Goal: Task Accomplishment & Management: Manage account settings

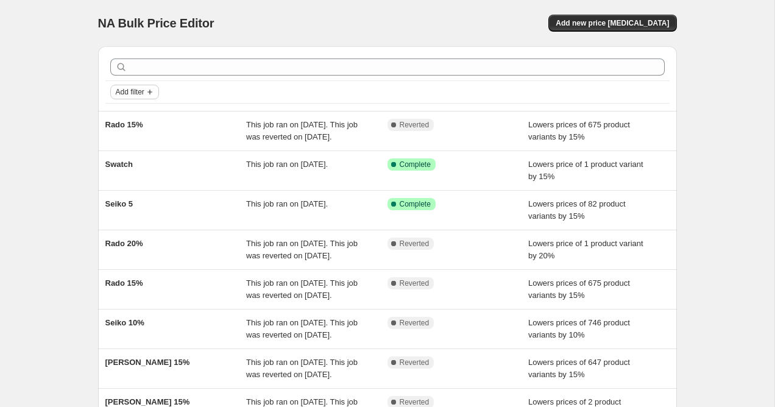
click at [133, 89] on span "Add filter" at bounding box center [130, 92] width 29 height 10
click at [136, 117] on span "Job status" at bounding box center [134, 115] width 36 height 9
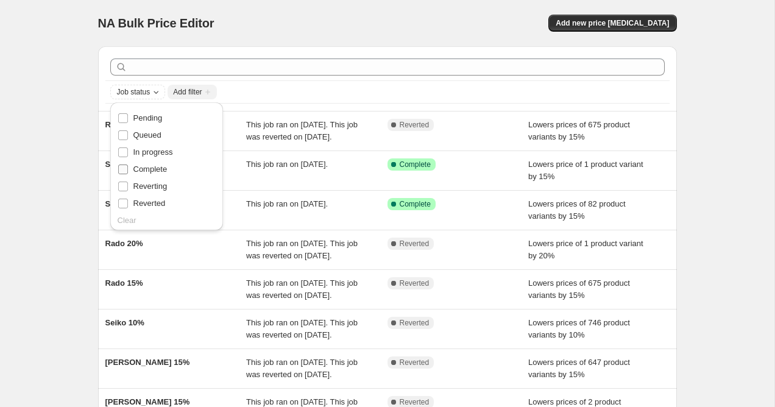
click at [123, 171] on input "Complete" at bounding box center [123, 169] width 10 height 10
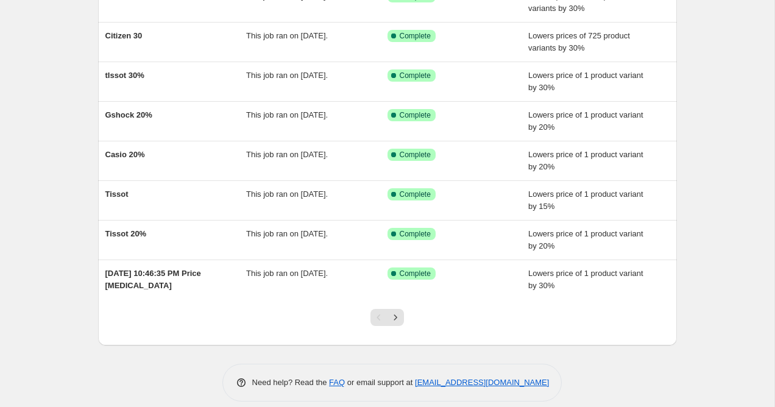
scroll to position [209, 0]
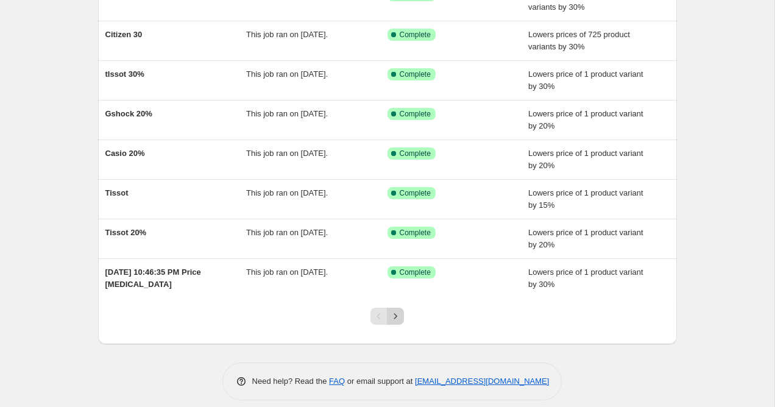
click at [398, 322] on button "Next" at bounding box center [395, 316] width 17 height 17
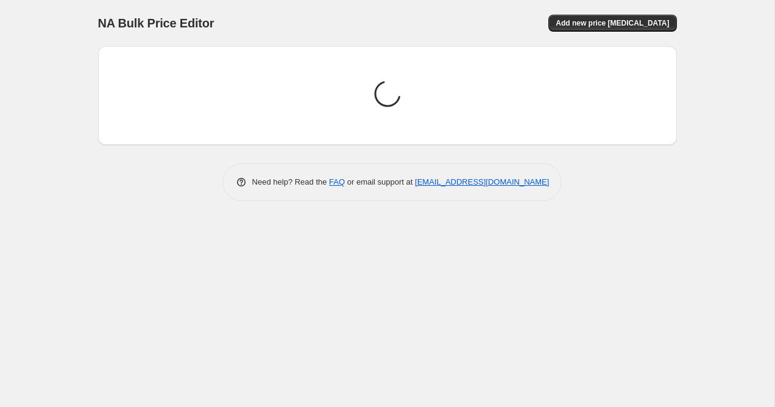
scroll to position [0, 0]
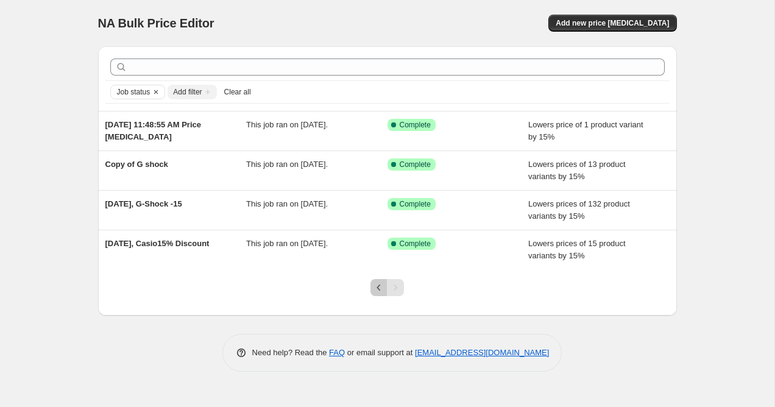
click at [375, 294] on button "Previous" at bounding box center [378, 287] width 17 height 17
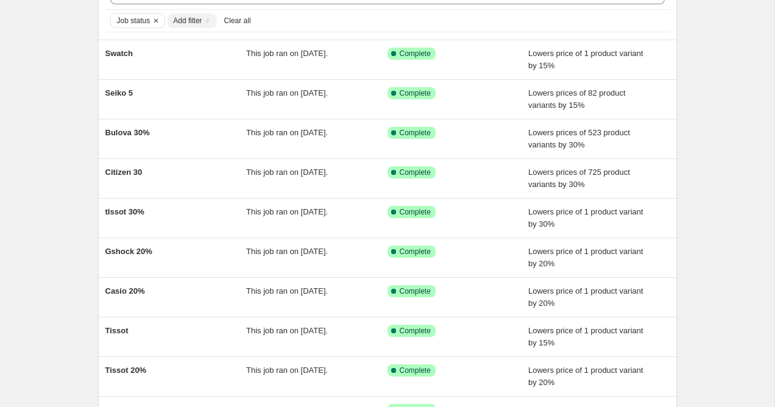
scroll to position [70, 0]
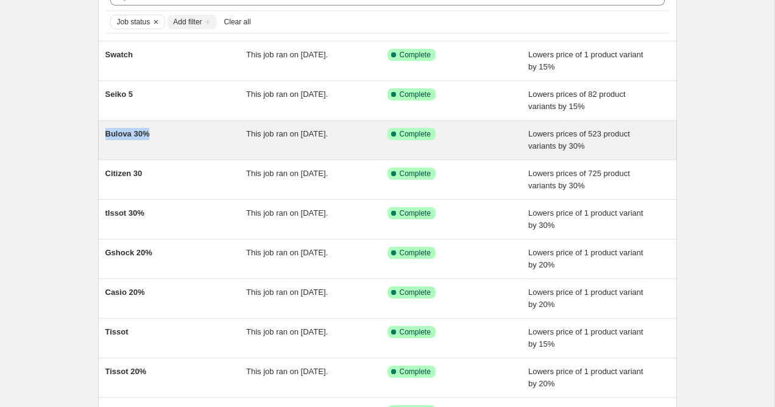
drag, startPoint x: 101, startPoint y: 135, endPoint x: 151, endPoint y: 135, distance: 50.0
click at [151, 135] on div "Bulova 30% This job ran on [DATE]. Success Complete Complete Lowers prices of 5…" at bounding box center [387, 140] width 579 height 39
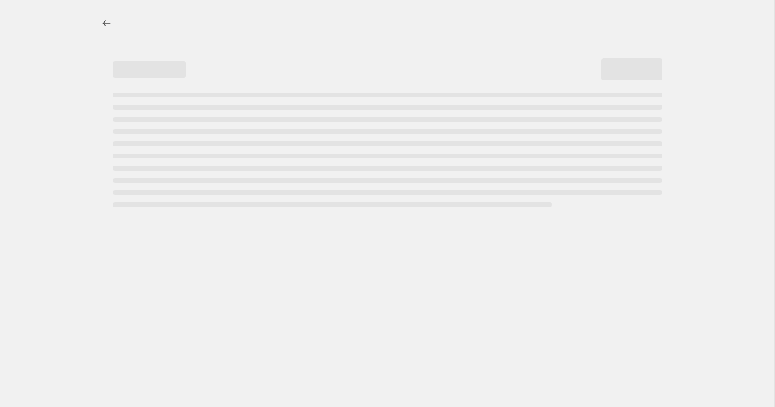
select select "percentage"
select select "collection"
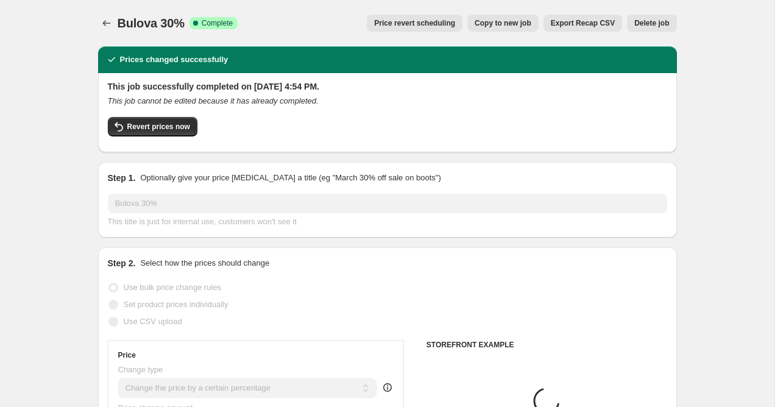
click at [116, 22] on div at bounding box center [107, 23] width 19 height 17
click at [101, 26] on icon "Price change jobs" at bounding box center [107, 23] width 12 height 12
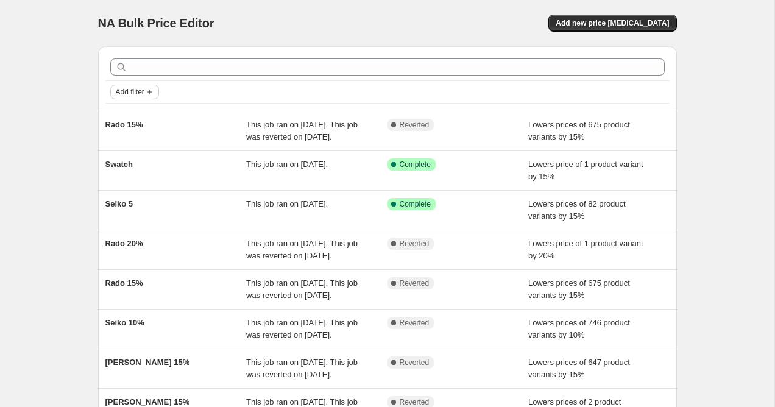
click at [141, 93] on span "Add filter" at bounding box center [130, 92] width 29 height 10
click at [144, 118] on span "Job status" at bounding box center [134, 115] width 36 height 9
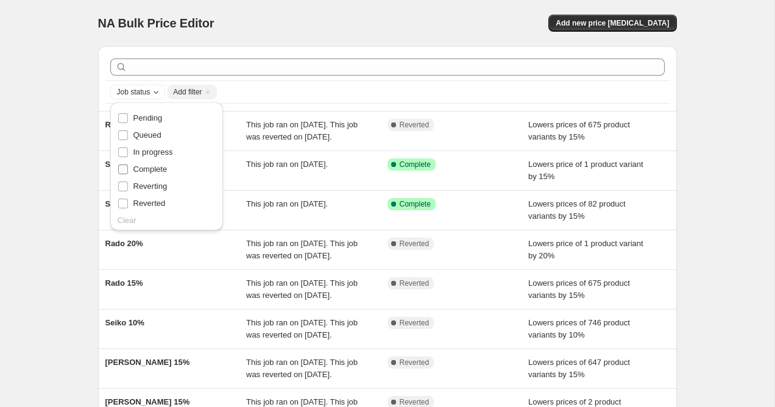
click at [161, 171] on span "Complete" at bounding box center [150, 168] width 34 height 9
click at [128, 171] on input "Complete" at bounding box center [123, 169] width 10 height 10
checkbox input "true"
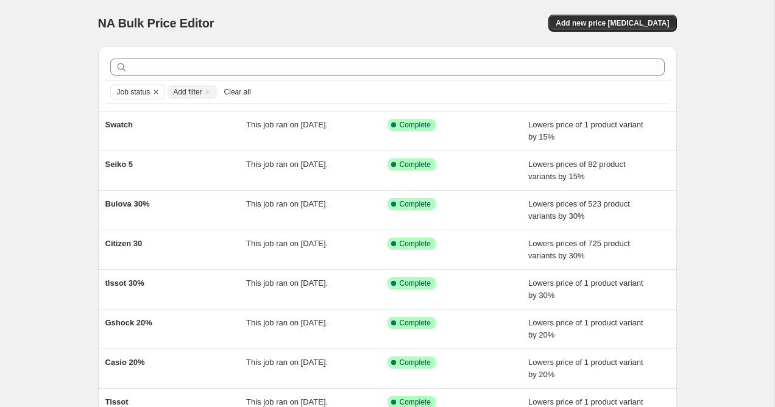
click at [52, 200] on div "NA Bulk Price Editor. This page is ready NA Bulk Price Editor Add new price [ME…" at bounding box center [387, 313] width 774 height 627
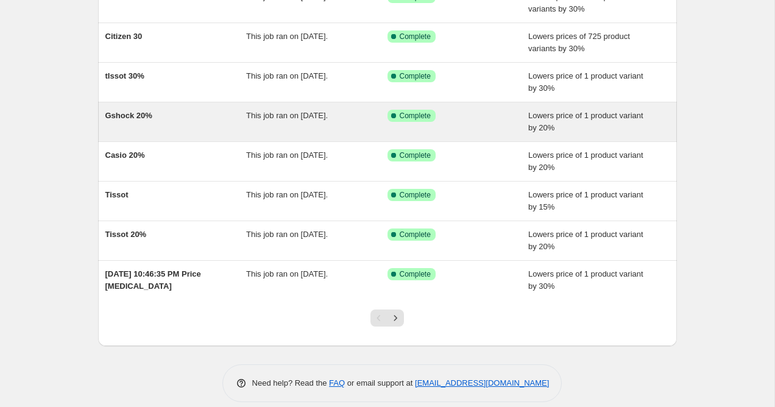
scroll to position [221, 0]
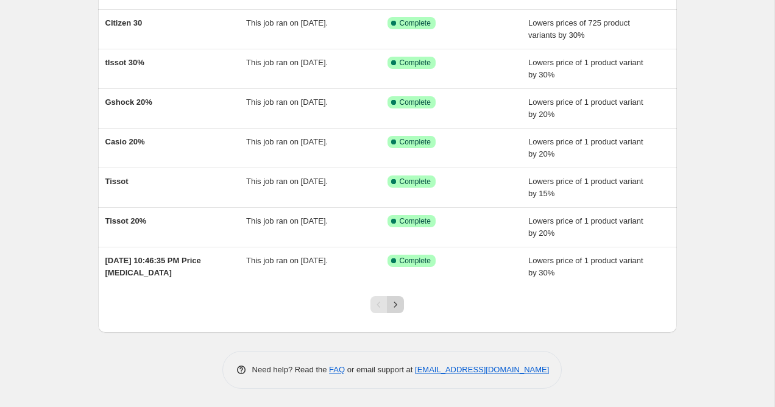
click at [392, 308] on icon "Next" at bounding box center [395, 305] width 12 height 12
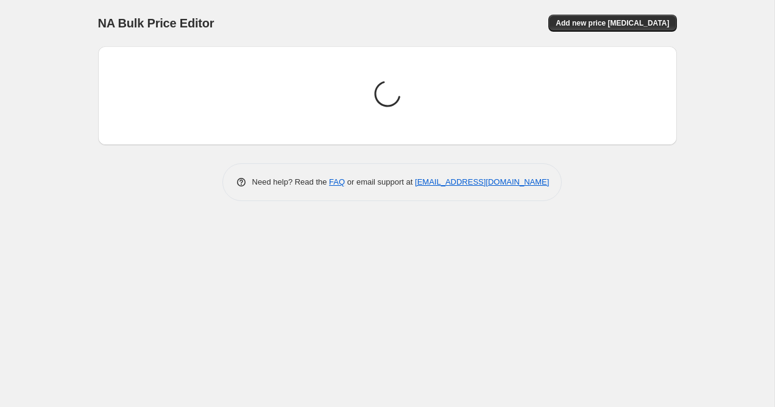
scroll to position [0, 0]
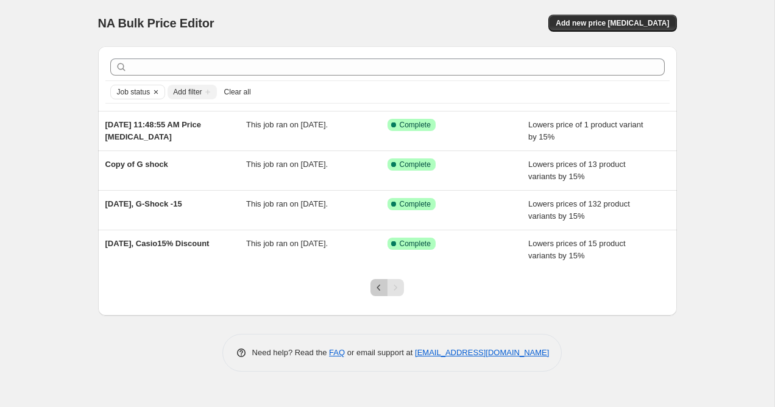
click at [376, 280] on button "Previous" at bounding box center [378, 287] width 17 height 17
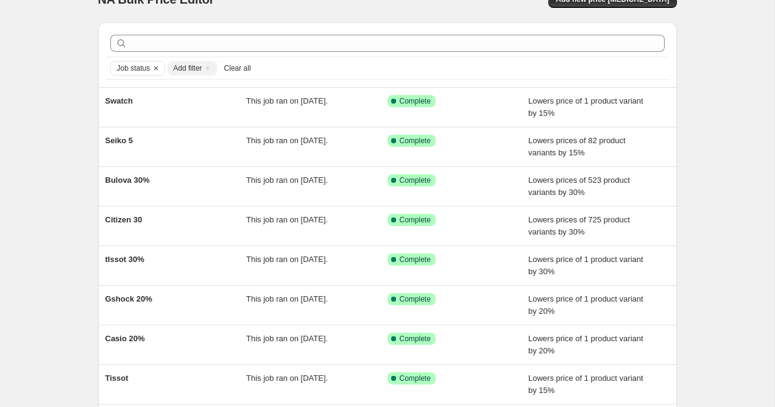
scroll to position [10, 0]
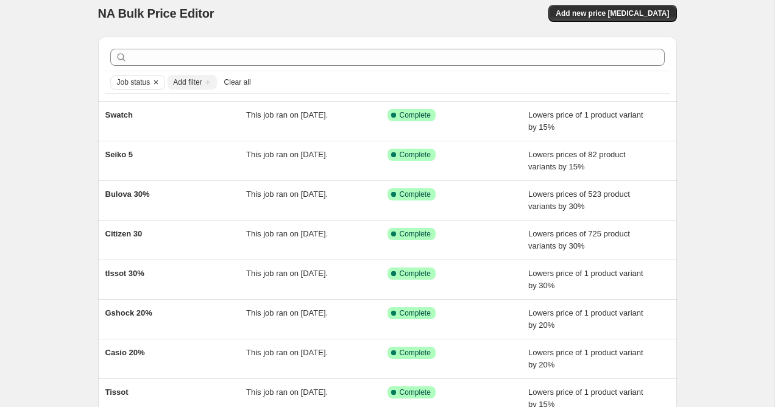
click at [127, 87] on button "Job status" at bounding box center [131, 82] width 40 height 13
click at [51, 155] on div "NA Bulk Price Editor. This page is ready NA Bulk Price Editor Add new price [ME…" at bounding box center [387, 303] width 774 height 627
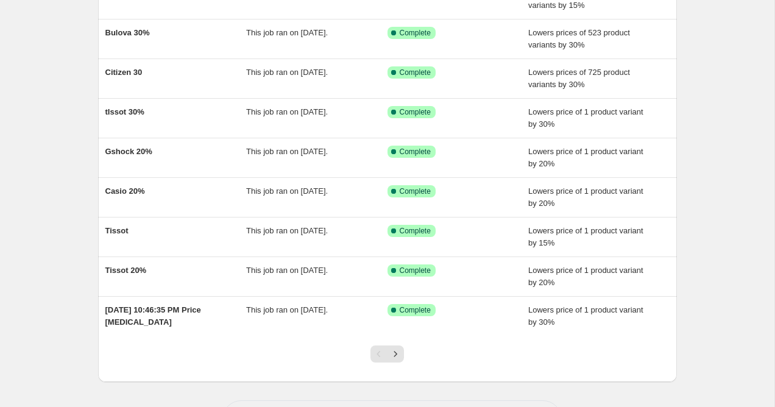
scroll to position [221, 0]
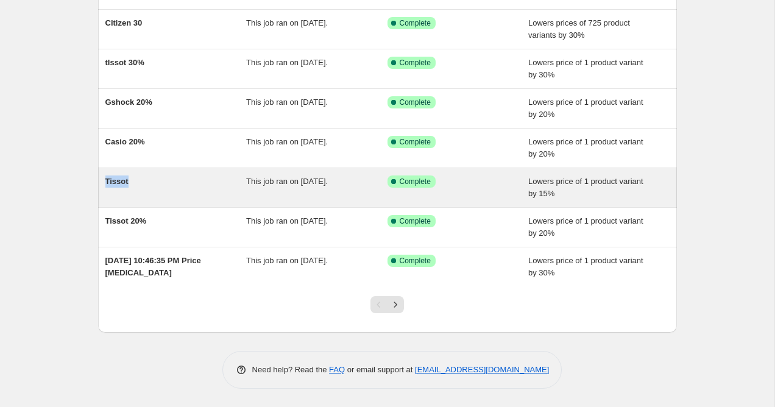
drag, startPoint x: 38, startPoint y: 200, endPoint x: 106, endPoint y: 170, distance: 73.9
click at [107, 170] on div "NA Bulk Price Editor. This page is ready NA Bulk Price Editor Add new price [ME…" at bounding box center [387, 92] width 774 height 627
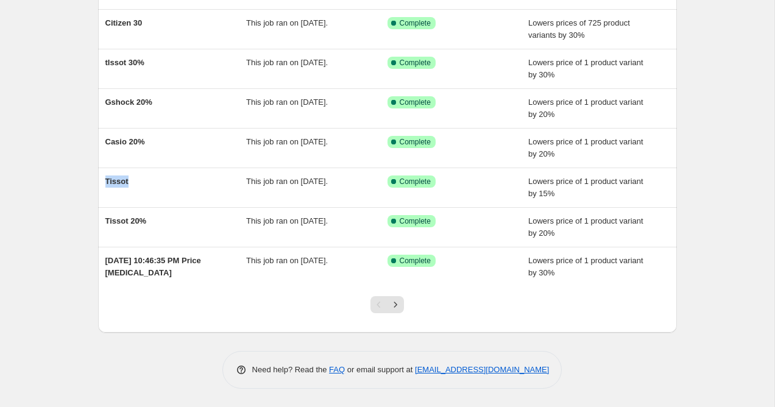
click at [89, 169] on div "Job status Add filter Clear all Swatch This job ran on [DATE]. Success Complete…" at bounding box center [382, 74] width 588 height 517
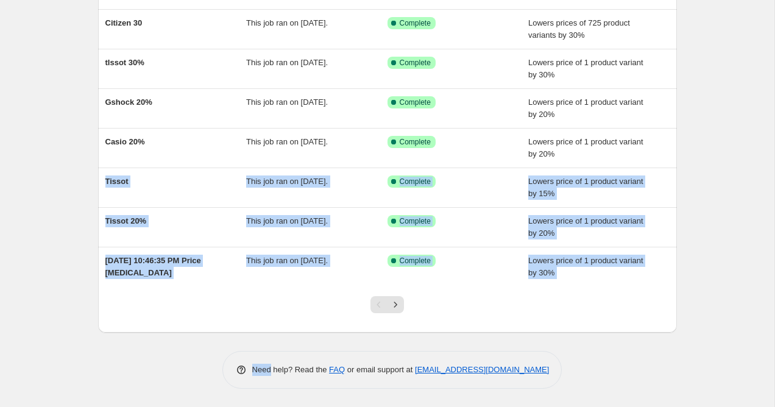
drag, startPoint x: 89, startPoint y: 169, endPoint x: 246, endPoint y: 294, distance: 200.7
click at [246, 294] on div "Job status Add filter Clear all Swatch This job ran on [DATE]. Success Complete…" at bounding box center [382, 74] width 588 height 517
click at [246, 294] on div at bounding box center [387, 309] width 579 height 46
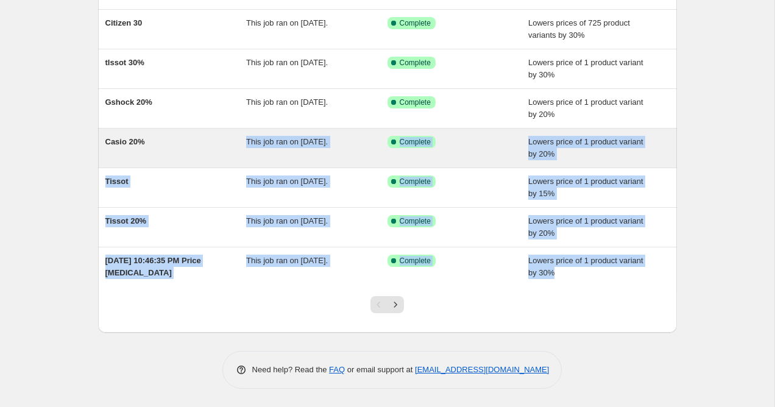
drag, startPoint x: 246, startPoint y: 294, endPoint x: 101, endPoint y: 150, distance: 204.2
click at [101, 150] on div "Job status Add filter Clear all Swatch This job ran on [DATE]. Success Complete…" at bounding box center [387, 79] width 579 height 507
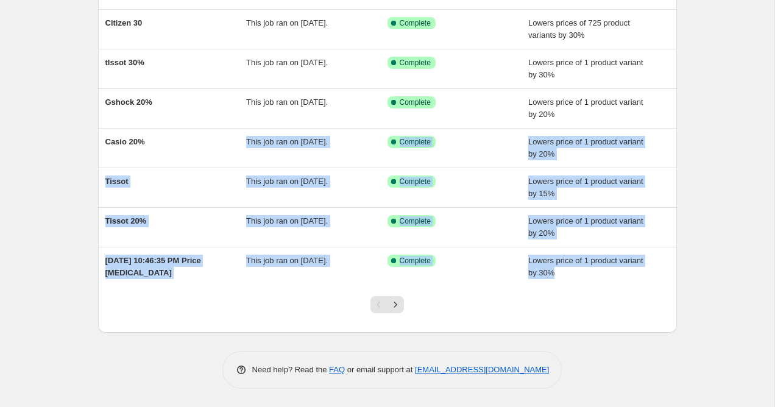
click at [61, 165] on div "NA Bulk Price Editor. This page is ready NA Bulk Price Editor Add new price [ME…" at bounding box center [387, 92] width 774 height 627
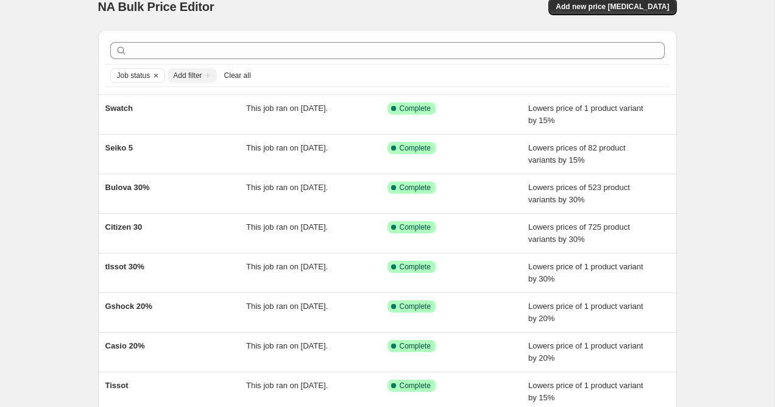
scroll to position [15, 0]
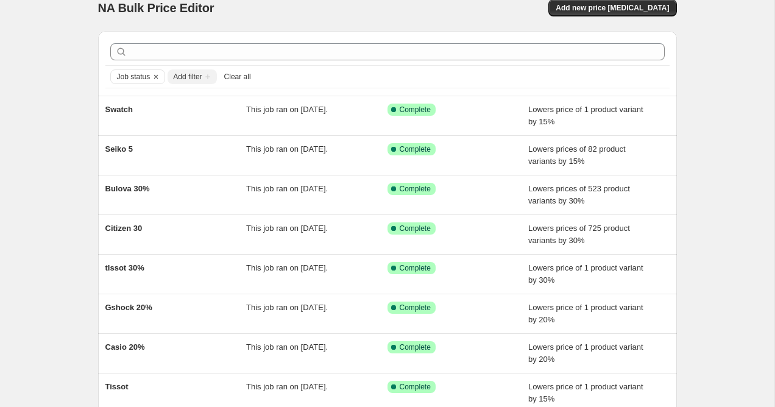
click at [221, 9] on div "NA Bulk Price Editor" at bounding box center [237, 7] width 278 height 17
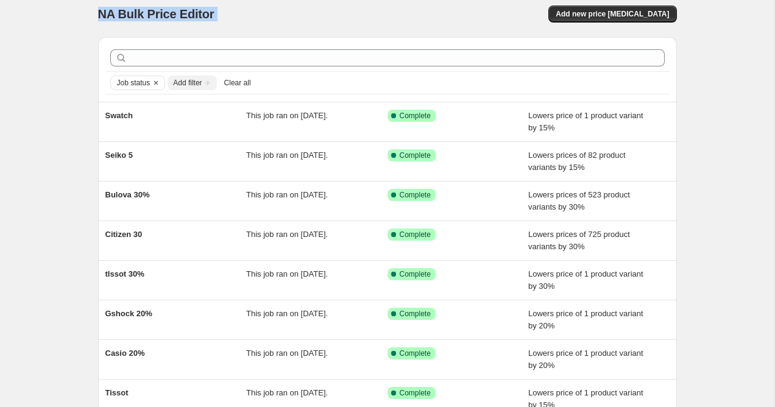
scroll to position [3, 0]
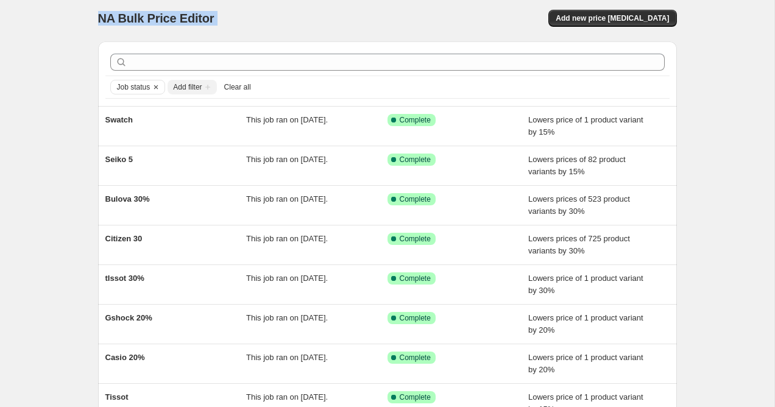
drag, startPoint x: 221, startPoint y: 9, endPoint x: 94, endPoint y: 5, distance: 126.8
click at [94, 5] on div "NA Bulk Price Editor. This page is ready NA Bulk Price Editor Add new price [ME…" at bounding box center [387, 308] width 608 height 627
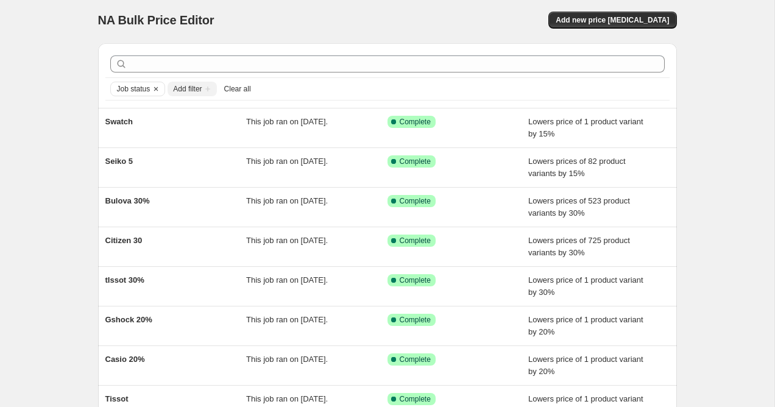
click at [74, 24] on div "NA Bulk Price Editor. This page is ready NA Bulk Price Editor Add new price [ME…" at bounding box center [387, 310] width 774 height 627
click at [98, 16] on span "NA Bulk Price Editor" at bounding box center [156, 19] width 116 height 13
drag, startPoint x: 99, startPoint y: 22, endPoint x: 302, endPoint y: 30, distance: 203.0
click at [302, 30] on div "NA Bulk Price Editor. This page is ready NA Bulk Price Editor Add new price [ME…" at bounding box center [387, 20] width 579 height 46
click at [271, 10] on div "NA Bulk Price Editor. This page is ready NA Bulk Price Editor Add new price [ME…" at bounding box center [387, 20] width 579 height 46
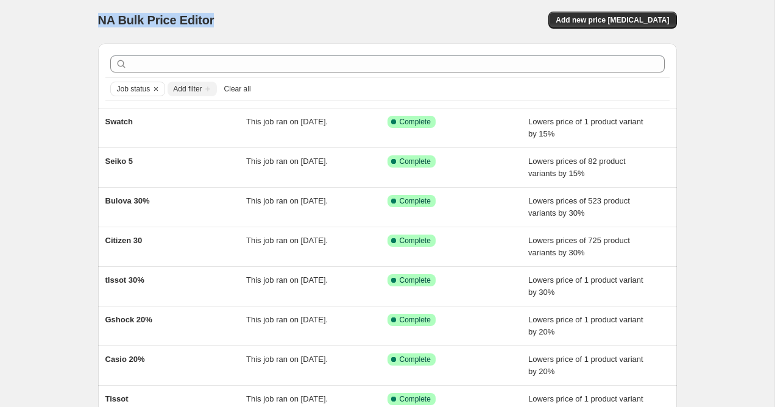
drag, startPoint x: 225, startPoint y: 18, endPoint x: 93, endPoint y: 18, distance: 131.6
click at [93, 18] on div "NA Bulk Price Editor. This page is ready NA Bulk Price Editor Add new price [ME…" at bounding box center [387, 310] width 608 height 627
click at [74, 133] on div "NA Bulk Price Editor. This page is ready NA Bulk Price Editor Add new price [ME…" at bounding box center [387, 310] width 774 height 627
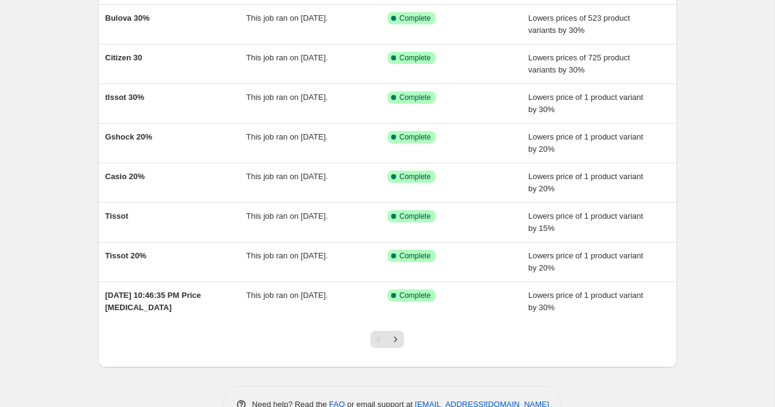
scroll to position [221, 0]
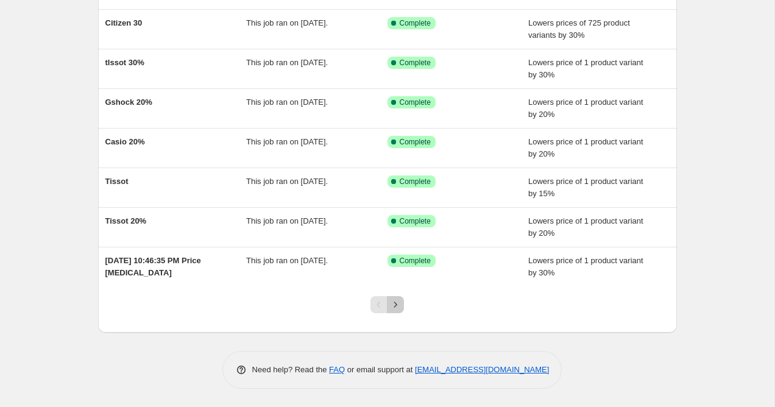
click at [400, 306] on icon "Next" at bounding box center [395, 305] width 12 height 12
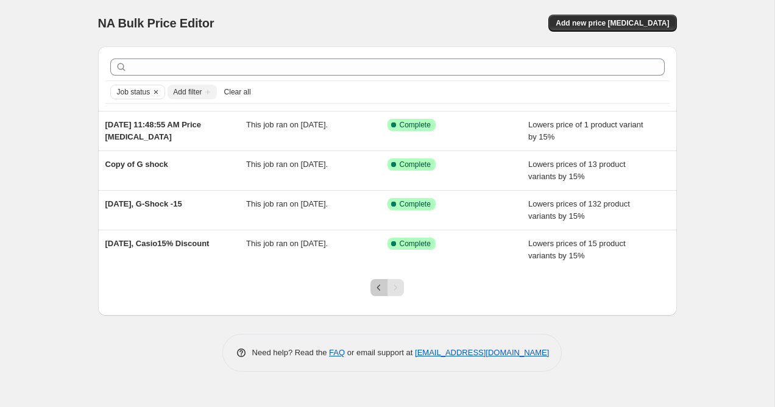
click at [377, 292] on icon "Previous" at bounding box center [379, 287] width 12 height 12
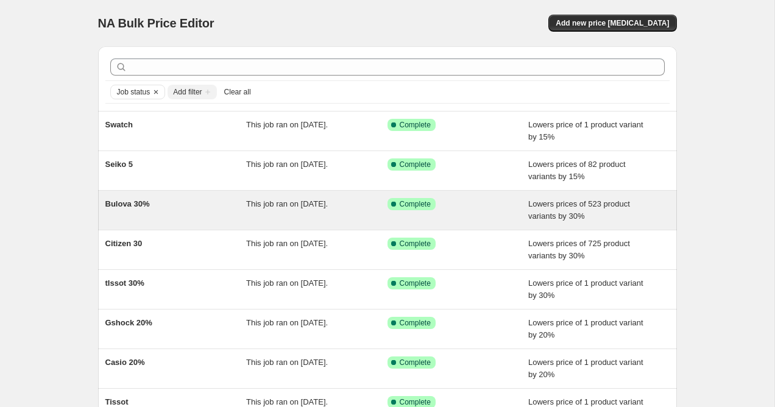
click at [102, 210] on div "Bulova 30% This job ran on [DATE]. Success Complete Complete Lowers prices of 5…" at bounding box center [387, 210] width 579 height 39
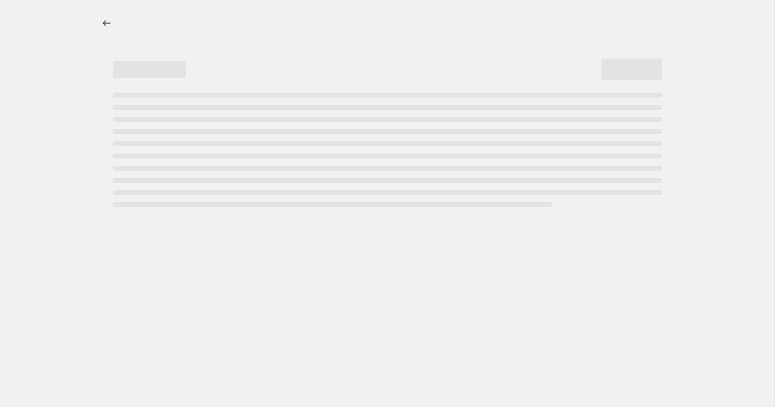
select select "percentage"
select select "collection"
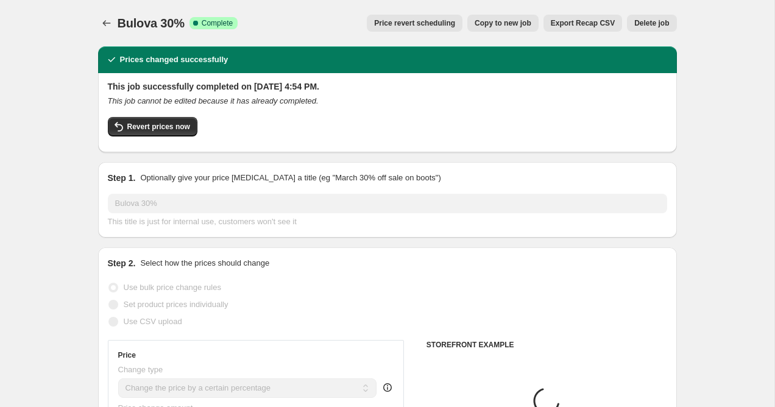
click at [104, 23] on icon "Price change jobs" at bounding box center [106, 23] width 8 height 6
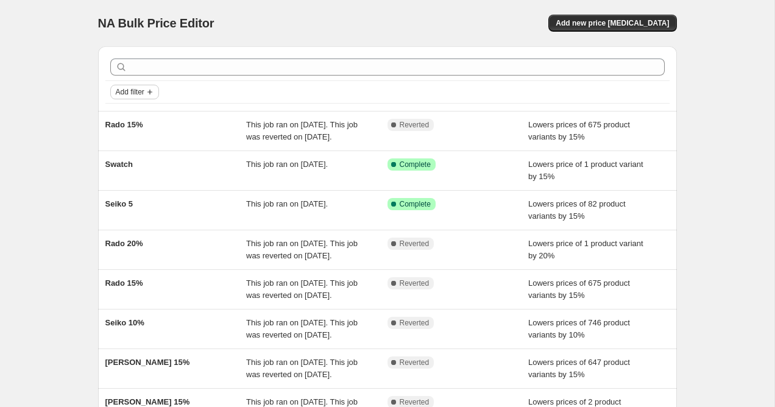
click at [137, 96] on span "Add filter" at bounding box center [130, 92] width 29 height 10
click at [133, 124] on button "Job status" at bounding box center [134, 115] width 43 height 19
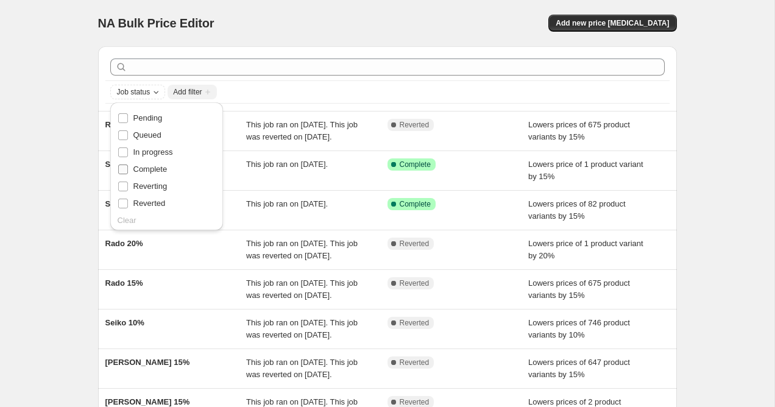
click at [130, 171] on label "Complete" at bounding box center [143, 169] width 50 height 17
click at [128, 171] on input "Complete" at bounding box center [123, 169] width 10 height 10
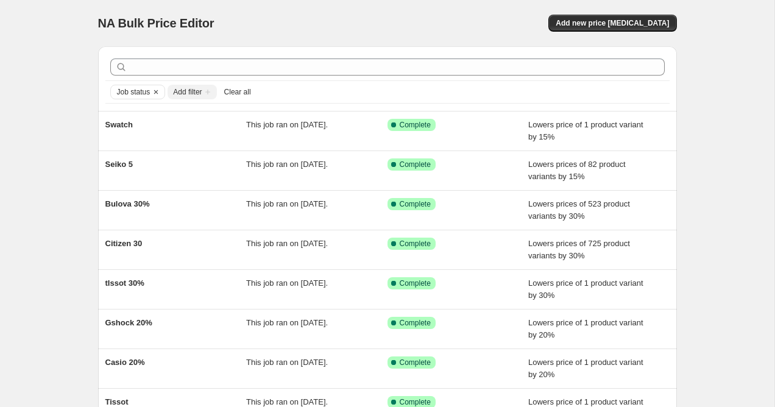
click at [76, 170] on div "NA Bulk Price Editor. This page is ready NA Bulk Price Editor Add new price [ME…" at bounding box center [387, 313] width 774 height 627
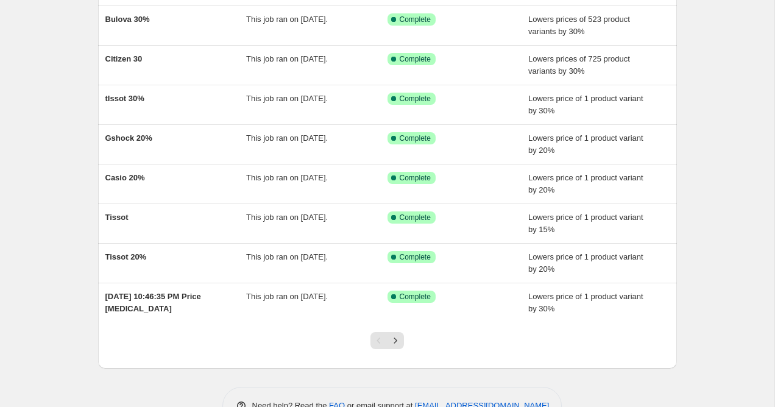
scroll to position [221, 0]
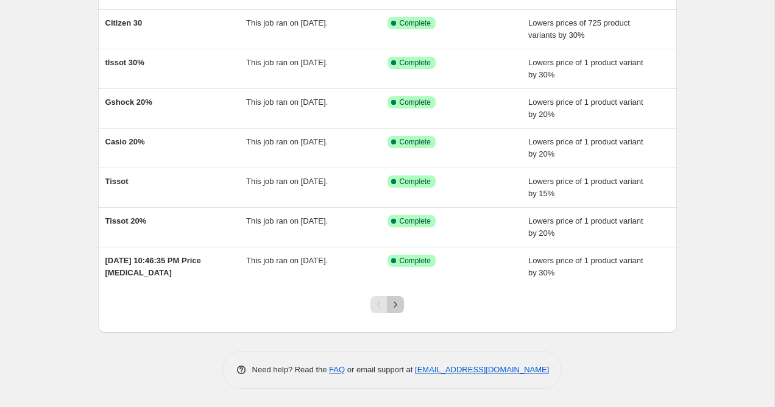
click at [394, 307] on icon "Next" at bounding box center [395, 305] width 12 height 12
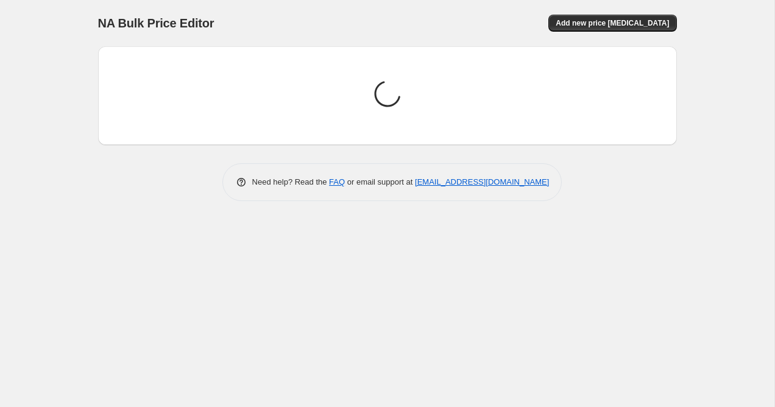
scroll to position [0, 0]
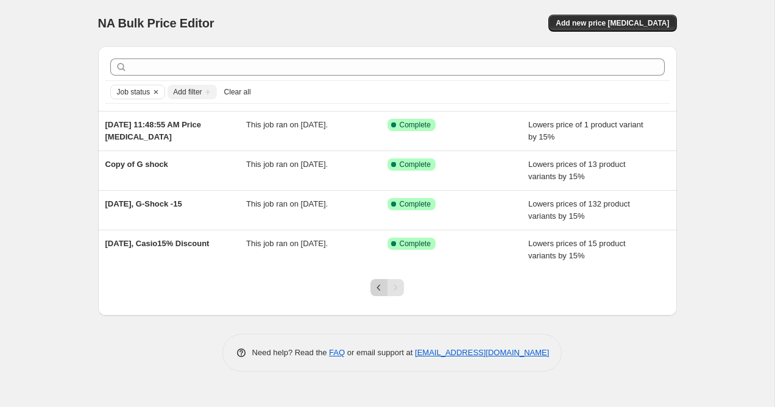
click at [379, 295] on button "Previous" at bounding box center [378, 287] width 17 height 17
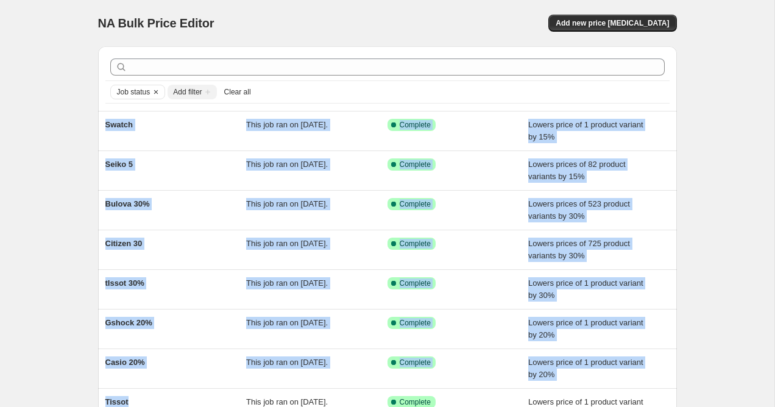
scroll to position [221, 0]
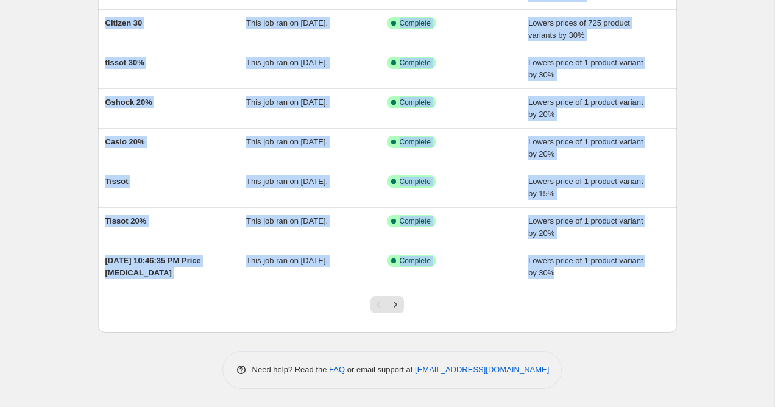
drag, startPoint x: 62, startPoint y: 121, endPoint x: 412, endPoint y: 307, distance: 396.8
click at [412, 307] on div "NA Bulk Price Editor. This page is ready NA Bulk Price Editor Add new price [ME…" at bounding box center [387, 92] width 774 height 627
click at [412, 307] on div at bounding box center [387, 309] width 579 height 46
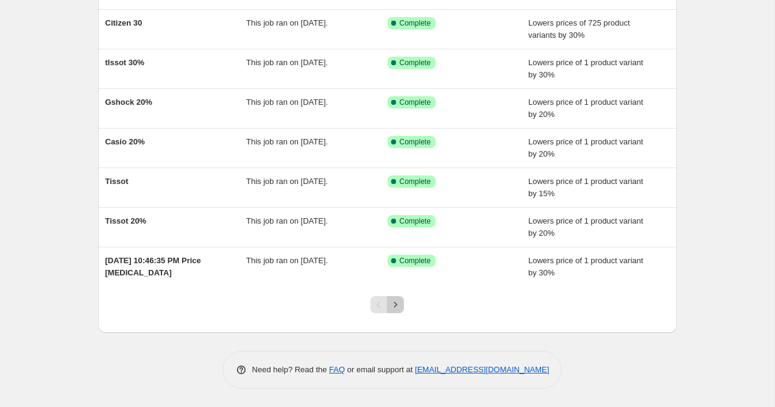
click at [399, 303] on icon "Next" at bounding box center [395, 305] width 12 height 12
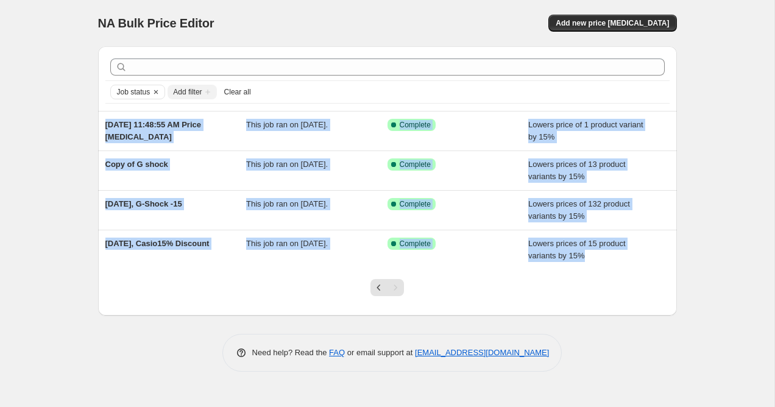
drag, startPoint x: 77, startPoint y: 111, endPoint x: 208, endPoint y: 313, distance: 240.8
click at [208, 313] on div "NA Bulk Price Editor. This page is ready NA Bulk Price Editor Add new price [ME…" at bounding box center [387, 203] width 774 height 407
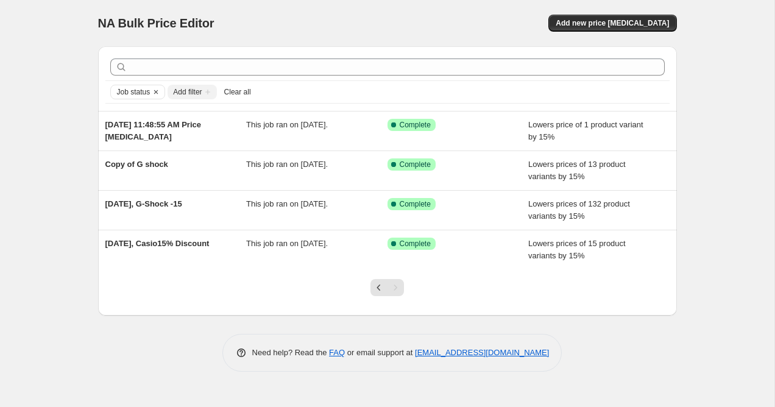
click at [295, 311] on div at bounding box center [387, 292] width 579 height 46
click at [370, 296] on div at bounding box center [386, 292] width 49 height 46
click at [374, 292] on icon "Previous" at bounding box center [379, 287] width 12 height 12
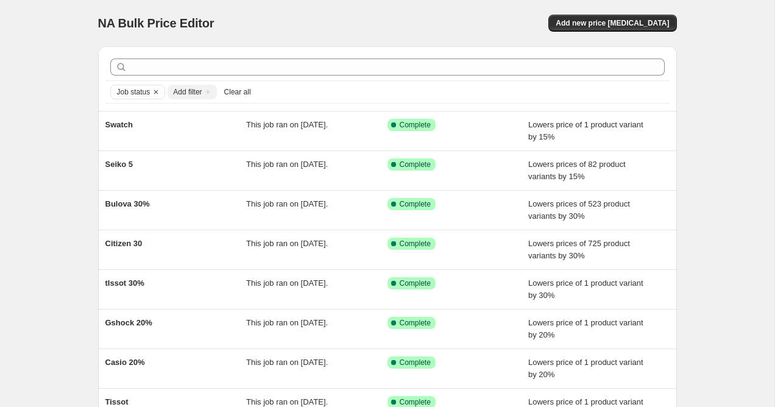
click at [88, 140] on div "Job status Add filter Clear all Swatch This job ran on [DATE]. Success Complete…" at bounding box center [382, 295] width 588 height 517
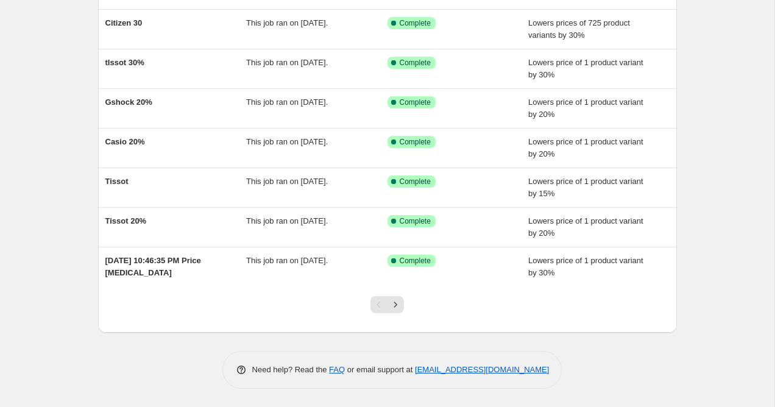
drag, startPoint x: 88, startPoint y: 129, endPoint x: 369, endPoint y: 453, distance: 428.8
click at [514, 335] on div "Job status Add filter Clear all Swatch This job ran on [DATE]. Success Complete…" at bounding box center [387, 102] width 579 height 573
drag, startPoint x: 242, startPoint y: 371, endPoint x: 655, endPoint y: 400, distance: 414.1
click at [655, 401] on div "NA Bulk Price Editor. This page is ready NA Bulk Price Editor Add new price [ME…" at bounding box center [387, 92] width 608 height 627
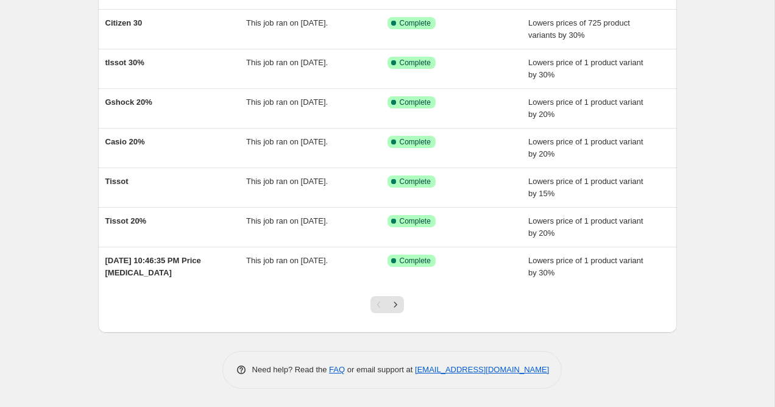
click at [600, 356] on div "Need help? Read the FAQ or email support at [EMAIL_ADDRESS][DOMAIN_NAME]" at bounding box center [392, 370] width 569 height 38
drag, startPoint x: 584, startPoint y: 370, endPoint x: 210, endPoint y: 356, distance: 374.3
click at [210, 356] on div "Need help? Read the FAQ or email support at [EMAIL_ADDRESS][DOMAIN_NAME]" at bounding box center [392, 370] width 569 height 38
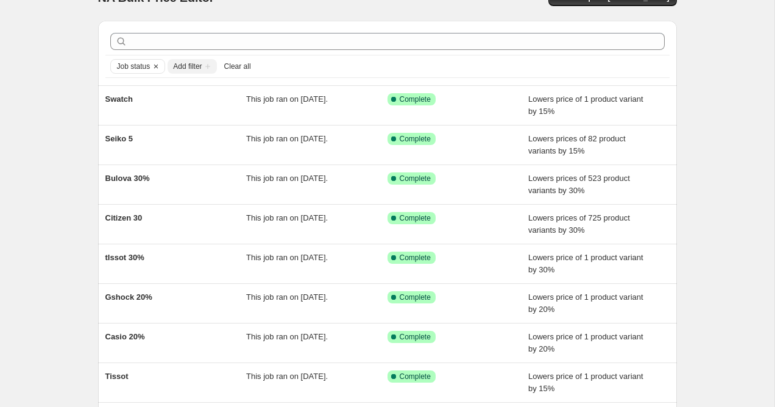
scroll to position [0, 0]
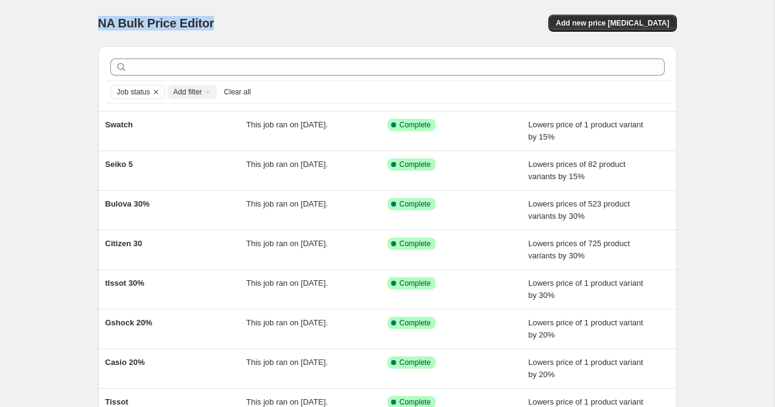
drag, startPoint x: 101, startPoint y: 20, endPoint x: 268, endPoint y: 23, distance: 167.5
click at [268, 23] on div "NA Bulk Price Editor" at bounding box center [237, 23] width 278 height 17
